Goal: Task Accomplishment & Management: Complete application form

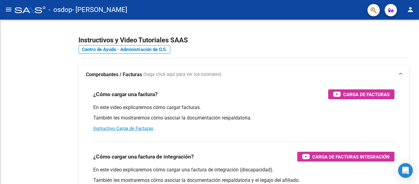
click at [198, 174] on div "En este video explicaremos cómo cargar una factura de integración (discapacidad…" at bounding box center [244, 180] width 302 height 28
click at [197, 172] on p "En este video explicaremos cómo cargar una factura de integración (discapacidad…" at bounding box center [244, 169] width 302 height 7
click at [211, 174] on div "En este video explicaremos cómo cargar una factura de integración (discapacidad…" at bounding box center [244, 180] width 302 height 28
click at [286, 153] on div "¿Cómo cargar una factura de integración? Carga de Facturas Integración" at bounding box center [244, 157] width 302 height 10
click at [319, 138] on div "¿Cómo cargar una factura de integración? Carga de Facturas Integración En este …" at bounding box center [244, 168] width 316 height 62
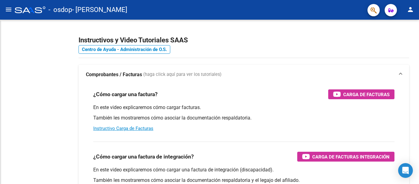
click at [419, 169] on div "Instructivos y Video Tutoriales SAAS Centro de Ayuda - Administración de O.S. C…" at bounding box center [244, 154] width 351 height 269
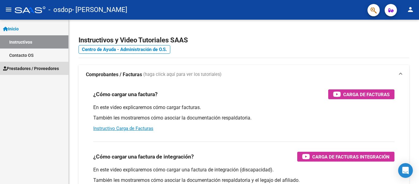
click at [41, 65] on span "Prestadores / Proveedores" at bounding box center [31, 68] width 56 height 7
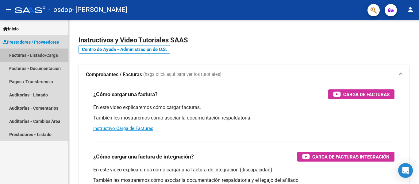
click at [51, 60] on link "Facturas - Listado/Carga" at bounding box center [34, 55] width 68 height 13
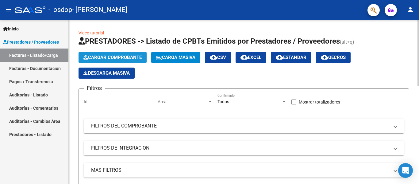
click at [129, 60] on span "Cargar Comprobante" at bounding box center [113, 58] width 58 height 6
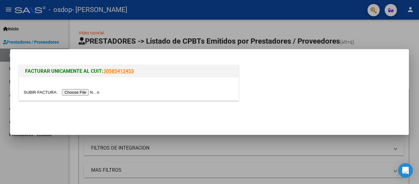
click at [91, 92] on input "file" at bounding box center [63, 92] width 78 height 6
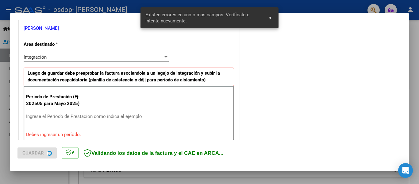
scroll to position [142, 0]
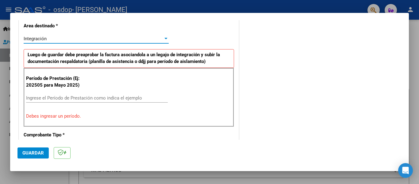
click at [151, 39] on div "Integración" at bounding box center [94, 39] width 140 height 6
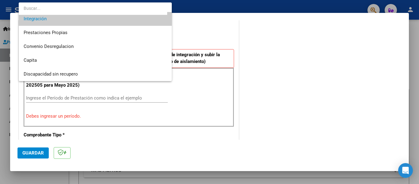
scroll to position [44, 0]
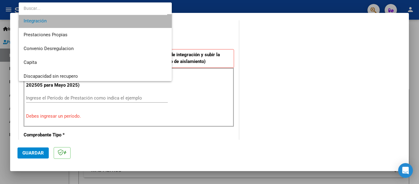
click at [154, 22] on span "Integración" at bounding box center [95, 21] width 143 height 14
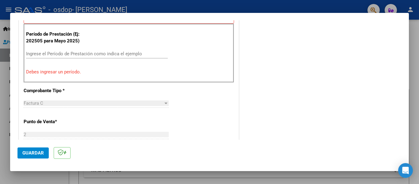
scroll to position [188, 0]
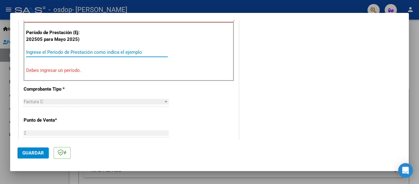
click at [97, 49] on input "Ingrese el Período de Prestación como indica el ejemplo" at bounding box center [97, 52] width 142 height 6
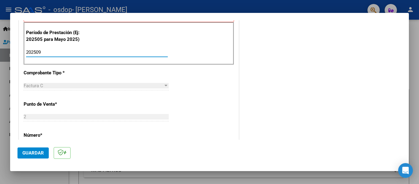
type input "202509"
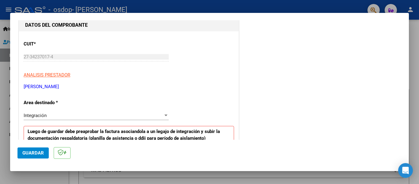
scroll to position [0, 0]
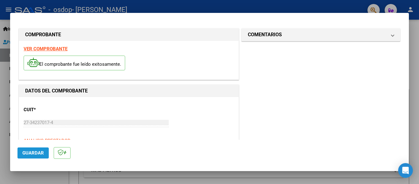
click at [39, 150] on button "Guardar" at bounding box center [33, 152] width 31 height 11
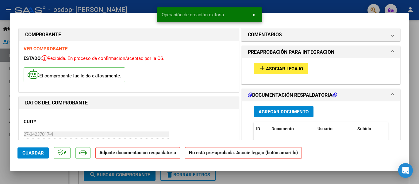
click at [297, 68] on span "Asociar Legajo" at bounding box center [284, 69] width 37 height 6
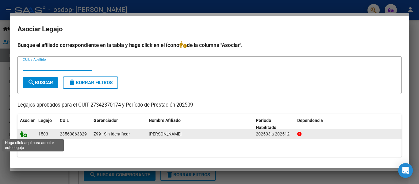
click at [25, 133] on icon at bounding box center [23, 134] width 7 height 7
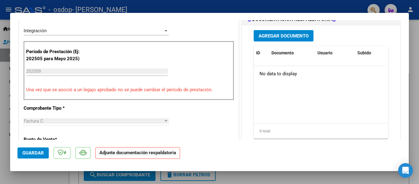
scroll to position [156, 0]
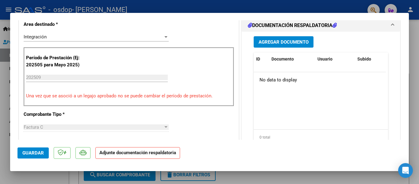
click at [282, 45] on span "Agregar Documento" at bounding box center [284, 42] width 50 height 6
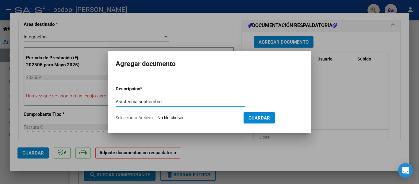
type input "Asistencia septiembre"
click at [204, 117] on input "Seleccionar Archivo" at bounding box center [198, 118] width 81 height 6
type input "C:\fakepath\Ba R3ohs.pdf"
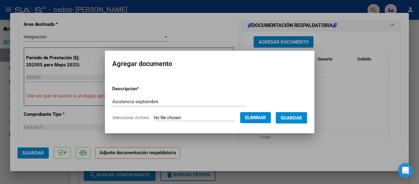
click at [302, 116] on span "Guardar" at bounding box center [291, 118] width 21 height 6
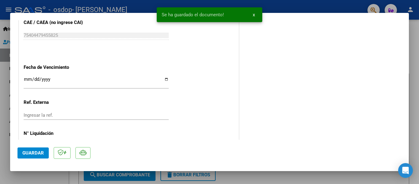
scroll to position [430, 0]
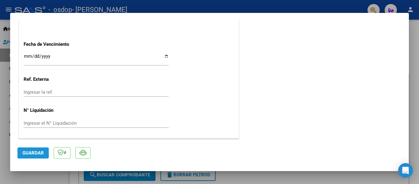
click at [30, 152] on span "Guardar" at bounding box center [32, 153] width 21 height 6
drag, startPoint x: 411, startPoint y: 119, endPoint x: 406, endPoint y: 35, distance: 84.9
click at [411, 133] on div at bounding box center [209, 92] width 419 height 184
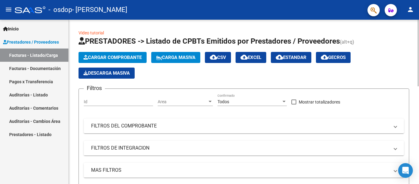
click at [376, 65] on div "Cargar Comprobante Carga Masiva cloud_download CSV cloud_download EXCEL cloud_d…" at bounding box center [244, 65] width 331 height 27
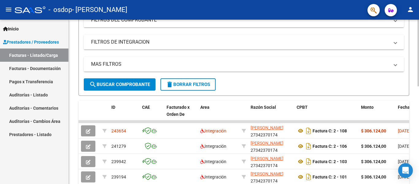
scroll to position [160, 0]
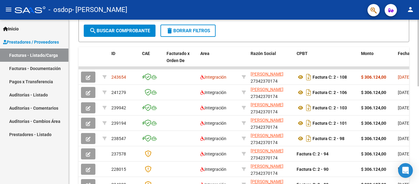
drag, startPoint x: 392, startPoint y: 68, endPoint x: 418, endPoint y: 70, distance: 26.2
click at [418, 70] on div "Video tutorial PRESTADORES -> Listado de CPBTs Emitidos por Prestadores / Prove…" at bounding box center [245, 60] width 352 height 400
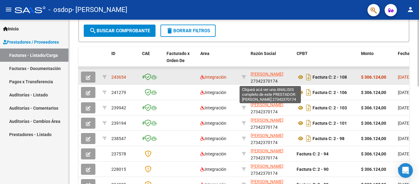
click at [282, 75] on span "[PERSON_NAME]" at bounding box center [267, 74] width 33 height 5
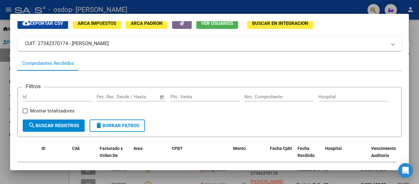
scroll to position [17, 0]
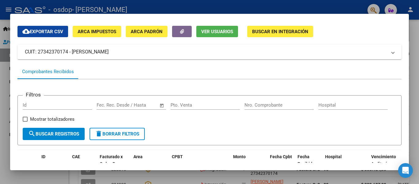
click at [318, 12] on div at bounding box center [209, 92] width 419 height 184
